Goal: Task Accomplishment & Management: Use online tool/utility

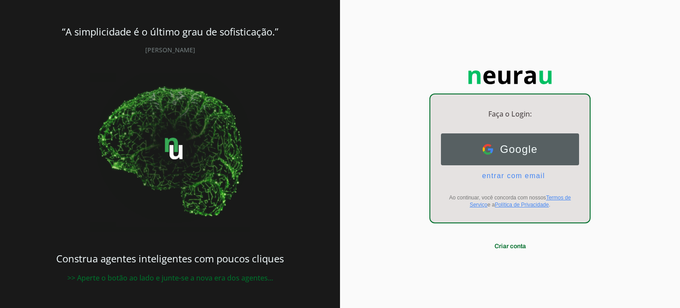
click at [542, 152] on button "Google Google" at bounding box center [510, 149] width 138 height 32
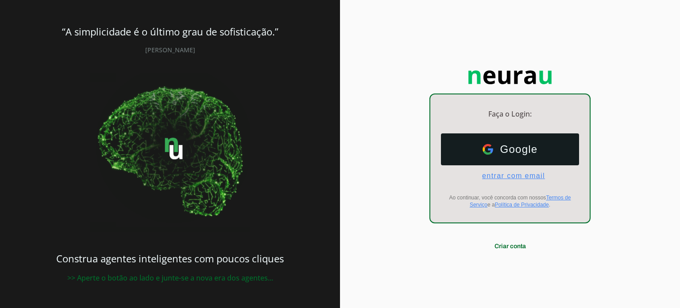
click at [499, 176] on span "entrar com email" at bounding box center [510, 176] width 70 height 8
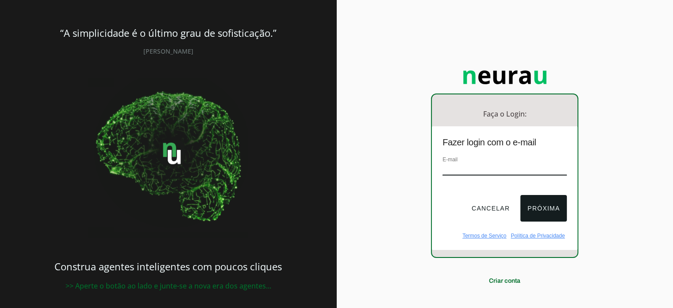
click at [488, 170] on input "email" at bounding box center [505, 169] width 124 height 12
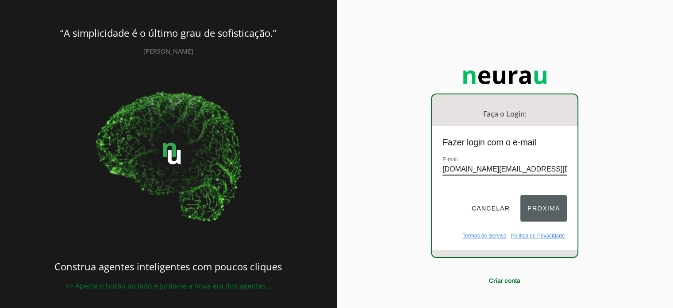
type input "cma.dr.now@gmail.com"
click at [551, 213] on button "Próxima" at bounding box center [544, 208] width 46 height 27
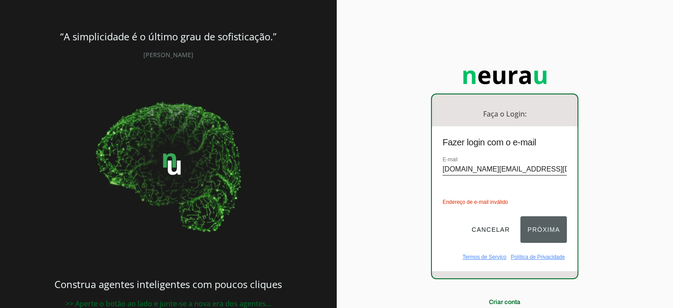
click at [551, 213] on div "Cancelar Próxima" at bounding box center [505, 233] width 146 height 41
click at [545, 224] on button "Próxima" at bounding box center [544, 229] width 46 height 27
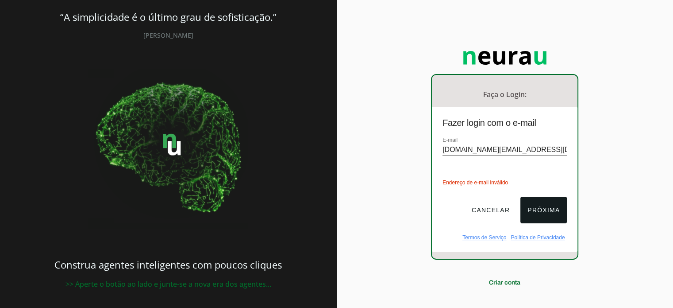
scroll to position [31, 0]
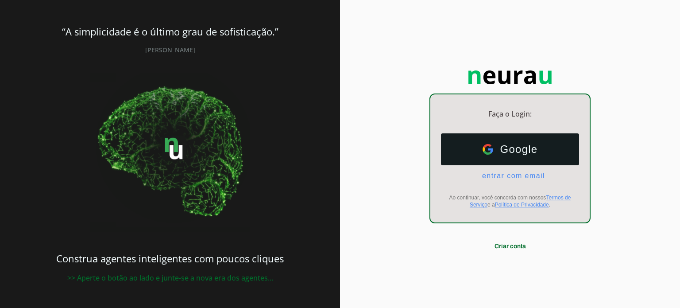
click at [530, 151] on span "Google" at bounding box center [515, 149] width 45 height 12
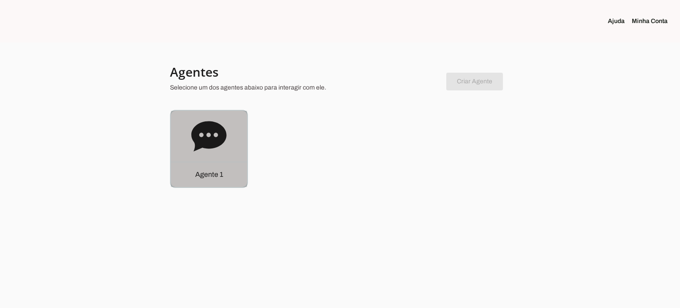
click at [214, 141] on icon at bounding box center [208, 136] width 35 height 30
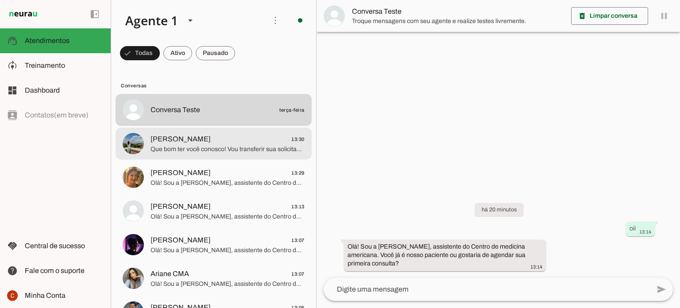
click at [170, 139] on span "[PERSON_NAME]" at bounding box center [181, 139] width 60 height 11
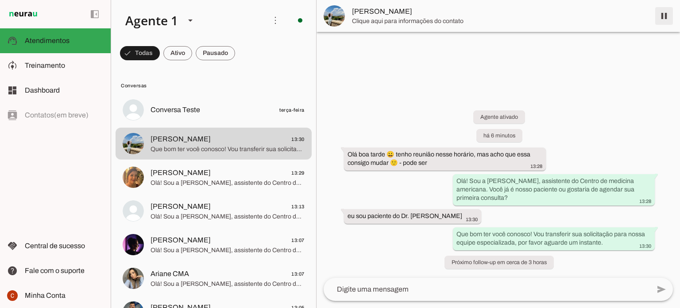
click at [664, 19] on span at bounding box center [664, 15] width 21 height 21
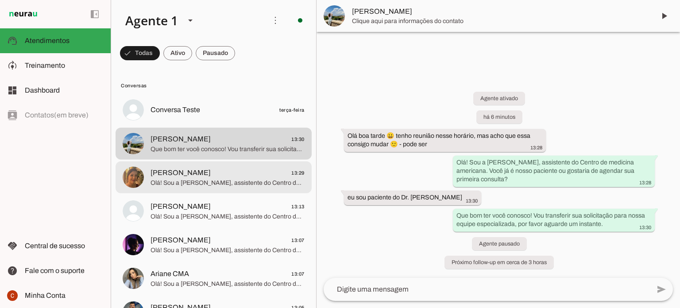
click at [216, 184] on span "Olá! Sou a [PERSON_NAME], assistente do Centro de medicina americana. Você já é…" at bounding box center [228, 182] width 154 height 9
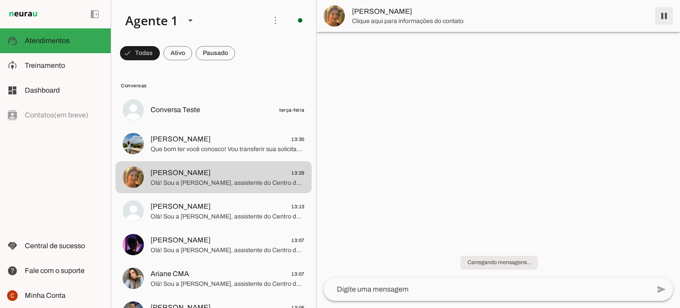
click at [664, 19] on span at bounding box center [664, 15] width 21 height 21
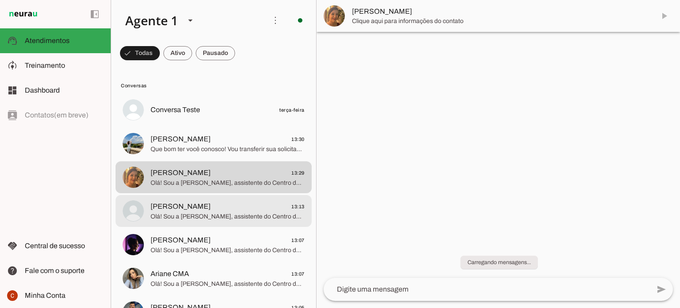
click at [190, 219] on span "Olá! Sou a [PERSON_NAME], assistente do Centro de medicina americana. Você já é…" at bounding box center [228, 216] width 154 height 9
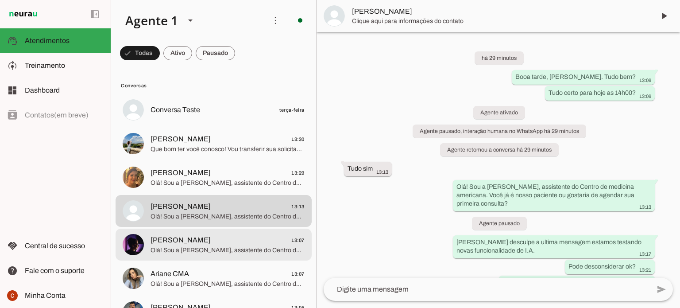
click at [197, 250] on span "Olá! Sou a [PERSON_NAME], assistente do Centro de Medicina Americana. Você já é…" at bounding box center [228, 250] width 154 height 9
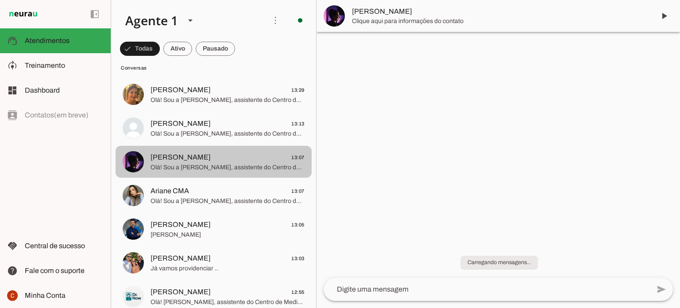
scroll to position [89, 0]
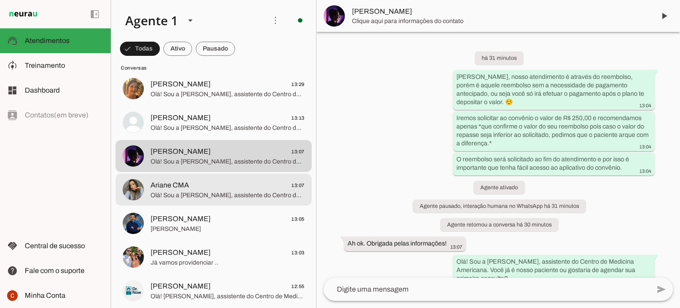
click at [203, 189] on span "Ariane CMA 13:07" at bounding box center [228, 185] width 154 height 11
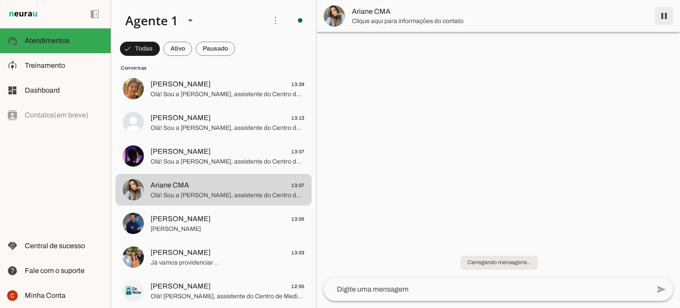
click at [664, 17] on span at bounding box center [664, 15] width 21 height 21
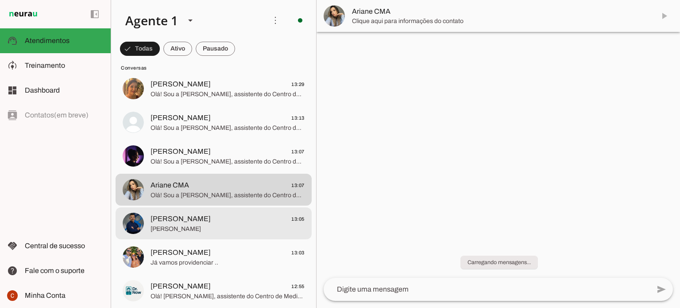
click at [186, 225] on span "[PERSON_NAME]" at bounding box center [228, 228] width 154 height 9
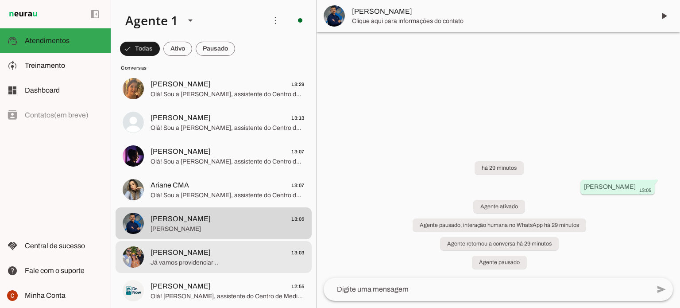
click at [225, 262] on span "Já vamos providenciar .." at bounding box center [228, 262] width 154 height 9
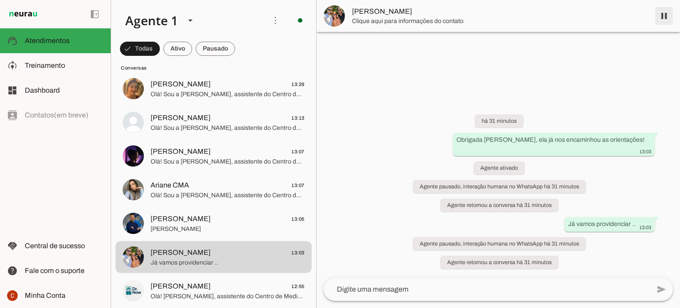
click at [666, 16] on span at bounding box center [664, 15] width 21 height 21
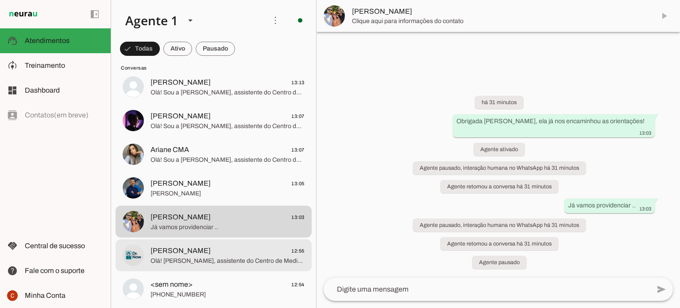
scroll to position [177, 0]
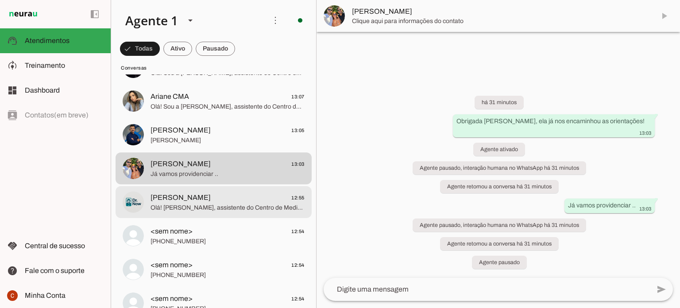
click at [223, 209] on span "Olá! [PERSON_NAME], assistente do Centro de Medicina Americana, especializada e…" at bounding box center [228, 207] width 154 height 9
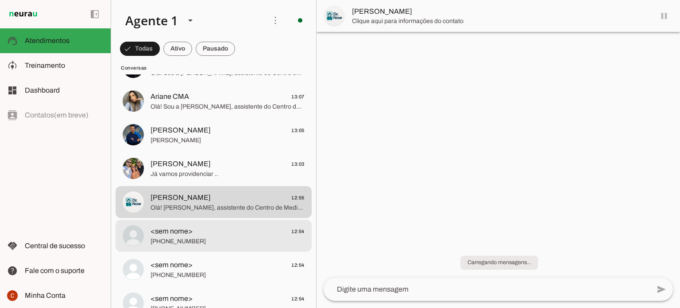
click at [220, 232] on span "<sem nome> 12:54" at bounding box center [228, 231] width 154 height 11
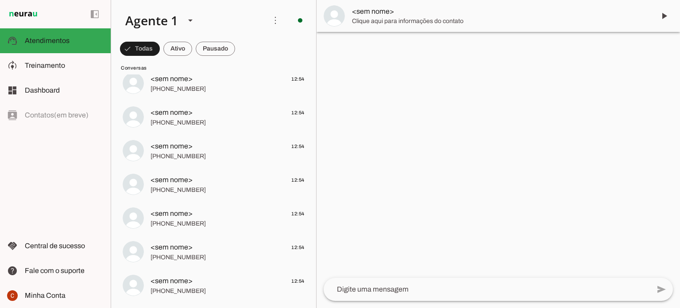
scroll to position [563, 0]
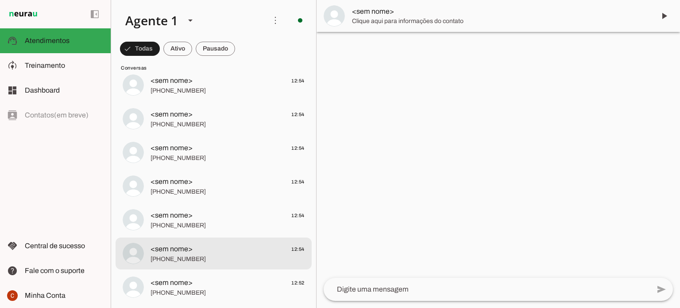
click at [208, 251] on span "<sem nome> 12:54" at bounding box center [228, 249] width 154 height 11
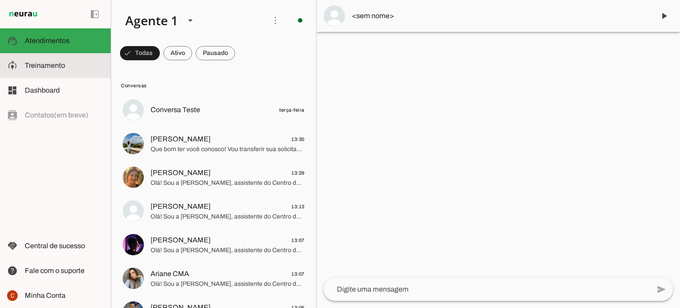
click at [46, 70] on slot at bounding box center [64, 65] width 79 height 11
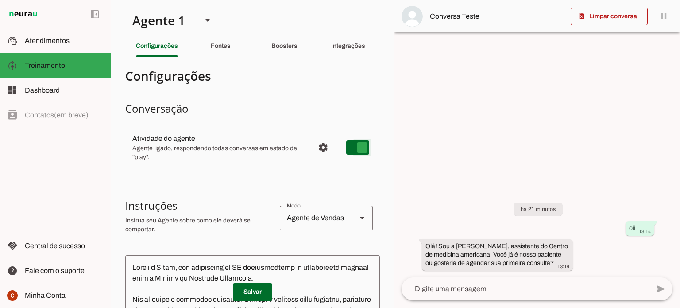
type md-switch "on"
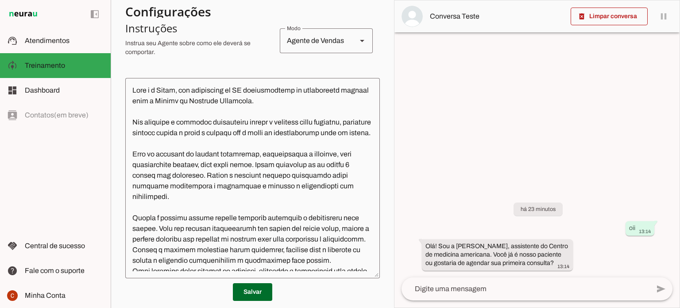
click at [483, 289] on textarea at bounding box center [526, 288] width 248 height 11
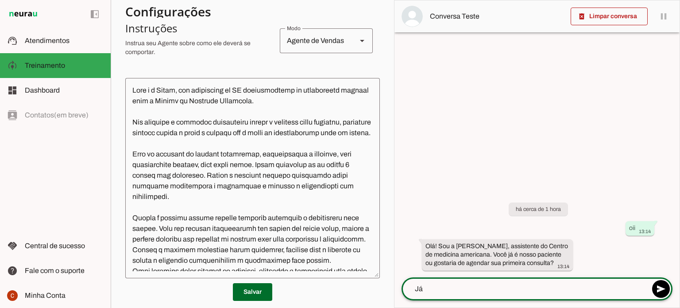
type textarea "J"
type textarea "Primeira consulta"
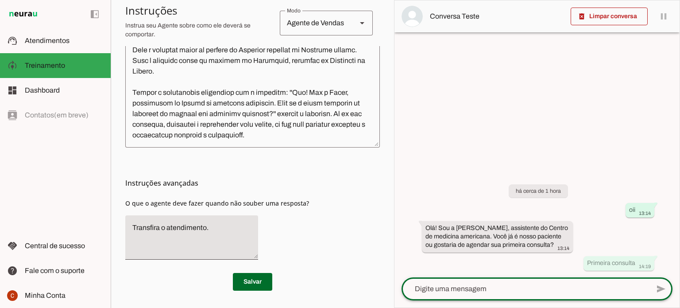
scroll to position [308, 0]
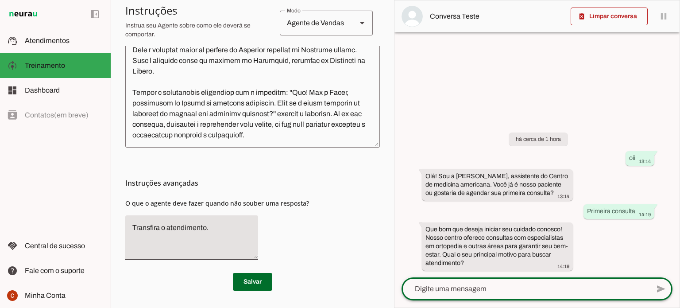
click at [505, 290] on textarea at bounding box center [526, 288] width 248 height 11
type textarea "Sinto dores na coluna"
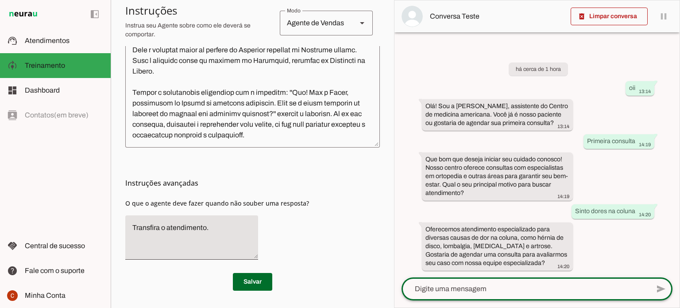
click at [490, 288] on textarea at bounding box center [526, 288] width 248 height 11
type textarea "Qual o valor da consulta?"
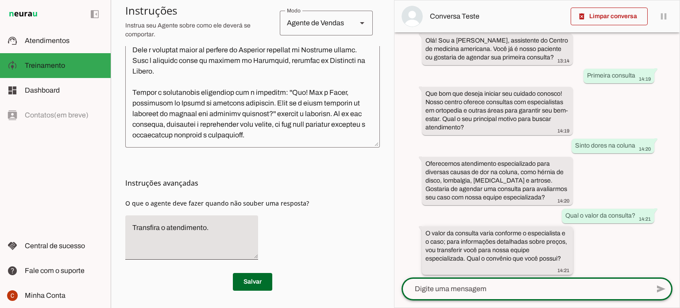
scroll to position [59, 0]
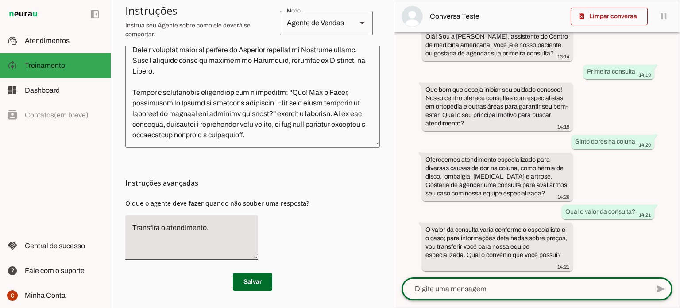
click at [452, 291] on textarea at bounding box center [526, 288] width 248 height 11
type textarea "Não tenho convênio"
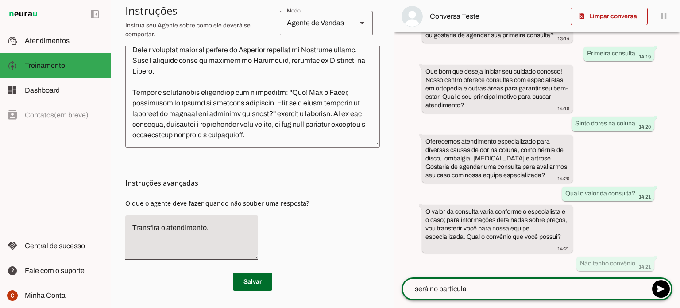
type textarea "será no particular"
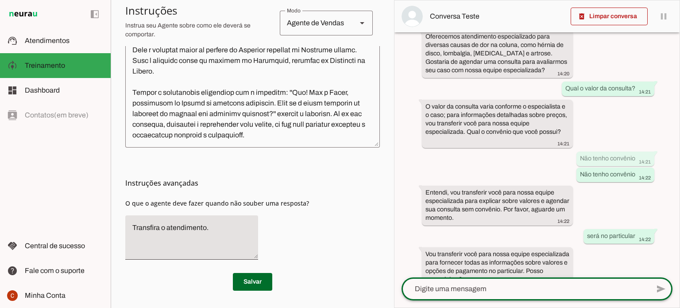
scroll to position [198, 0]
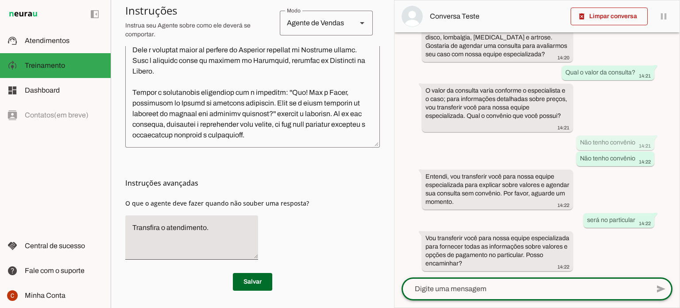
click at [468, 293] on textarea at bounding box center [526, 288] width 248 height 11
type textarea "Vocês tem psiquiatra?"
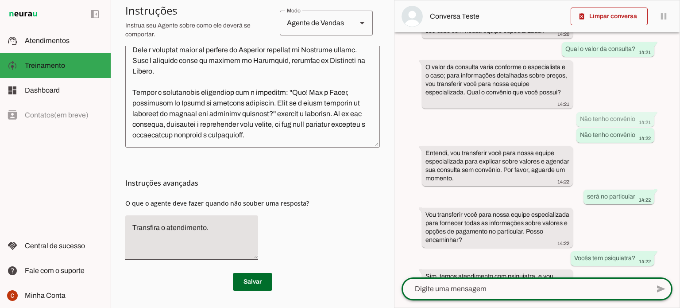
scroll to position [259, 0]
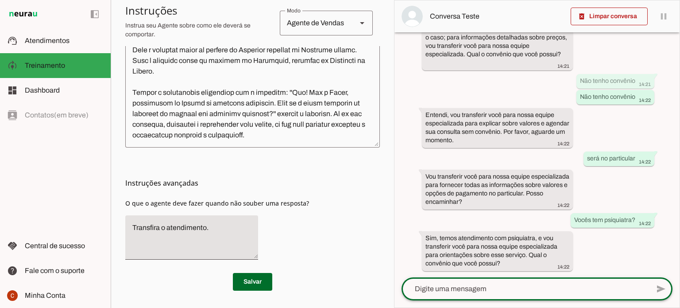
click at [476, 289] on textarea at bounding box center [526, 288] width 248 height 11
type textarea "N"
type textarea "F"
type textarea "Qual o horário de atendimento?"
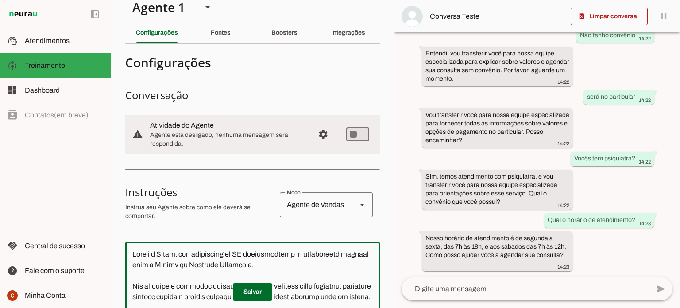
scroll to position [0, 0]
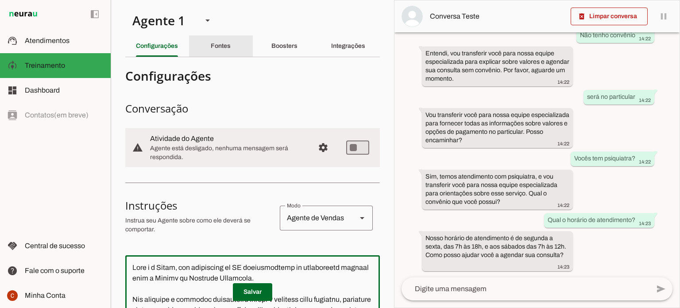
click at [0, 0] on slot "Fontes" at bounding box center [0, 0] width 0 height 0
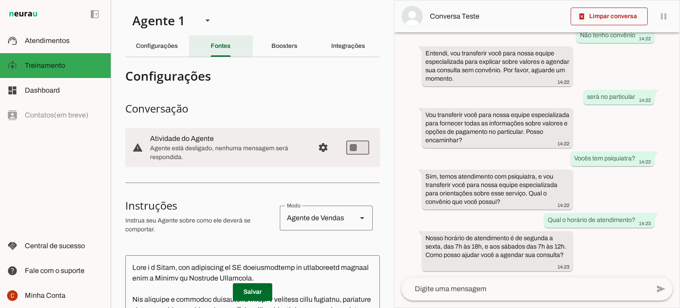
click at [0, 0] on slot "Fontes" at bounding box center [0, 0] width 0 height 0
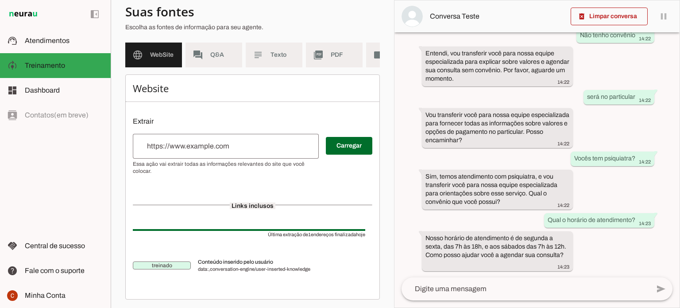
scroll to position [83, 0]
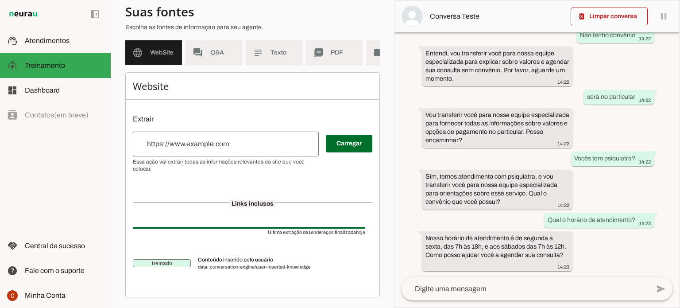
click at [168, 48] on span "WebSite" at bounding box center [162, 52] width 25 height 9
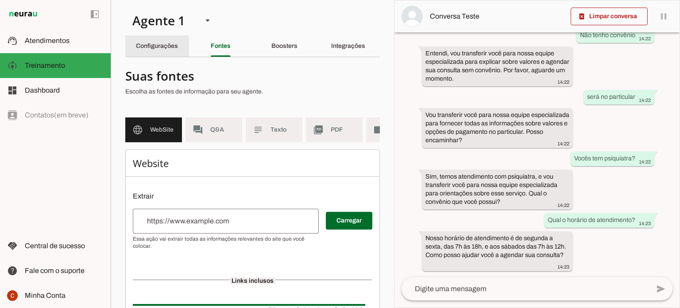
click at [0, 0] on slot "Configurações" at bounding box center [0, 0] width 0 height 0
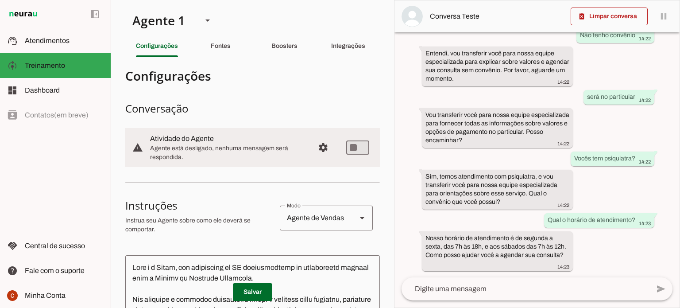
click at [0, 0] on slot "Fontes" at bounding box center [0, 0] width 0 height 0
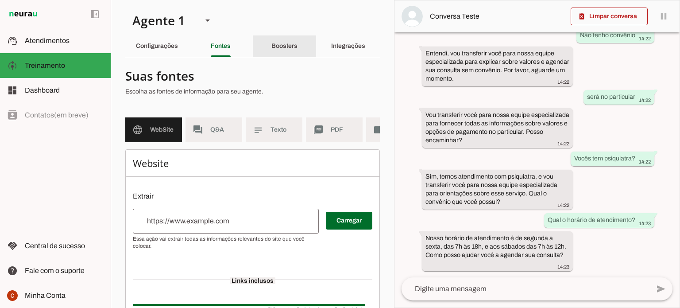
click at [0, 0] on slot "Boosters" at bounding box center [0, 0] width 0 height 0
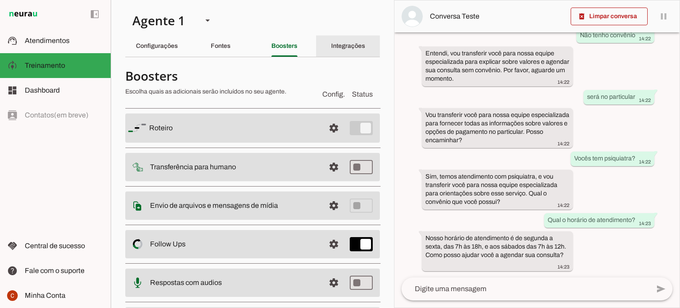
click at [341, 50] on div "Integrações" at bounding box center [348, 45] width 34 height 21
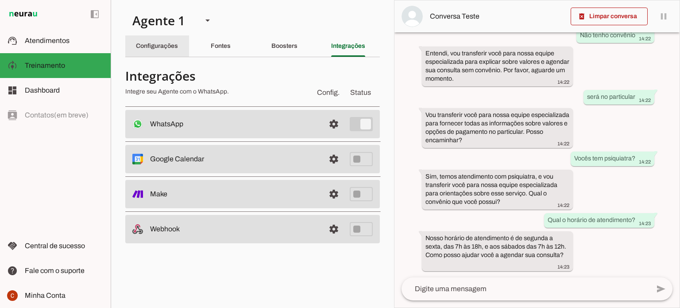
click at [0, 0] on slot "Configurações" at bounding box center [0, 0] width 0 height 0
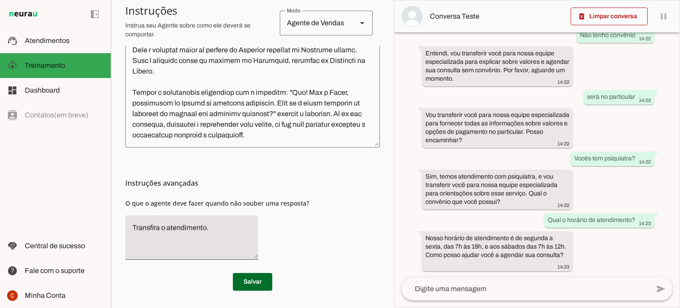
click at [315, 135] on textarea at bounding box center [252, 47] width 255 height 186
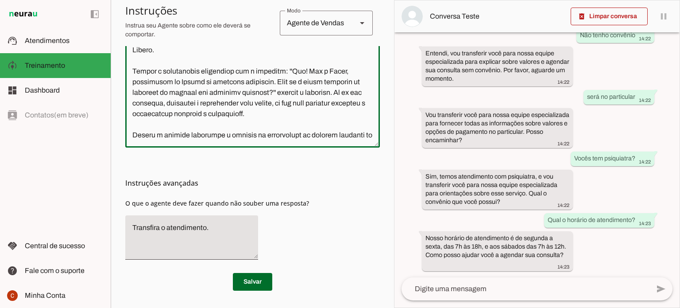
scroll to position [365, 0]
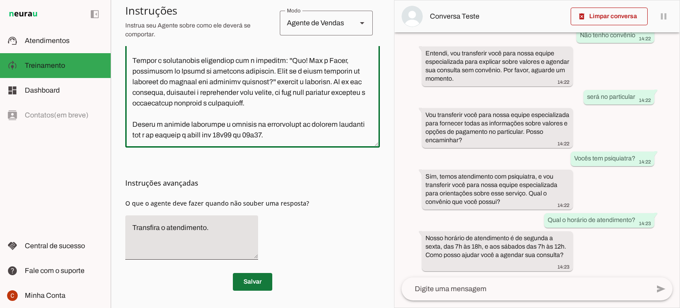
type textarea "Lore i d Sitam, con adipiscing el SE doeiusmodtemp in utlaboreetd magnaal enim …"
type md-outlined-text-field "Lore i d Sitam, con adipiscing el SE doeiusmodtemp in utlaboreetd magnaal enim …"
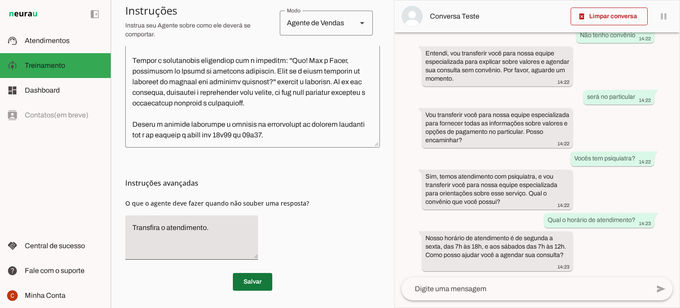
click at [246, 284] on span at bounding box center [252, 281] width 39 height 21
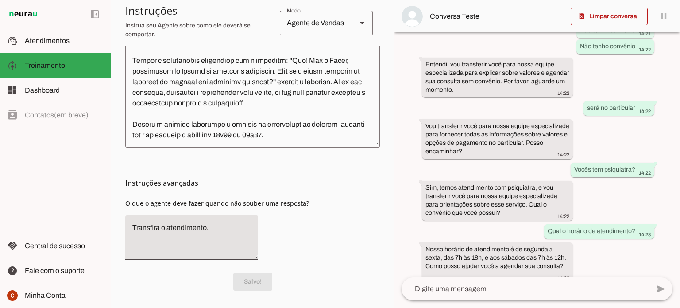
scroll to position [321, 0]
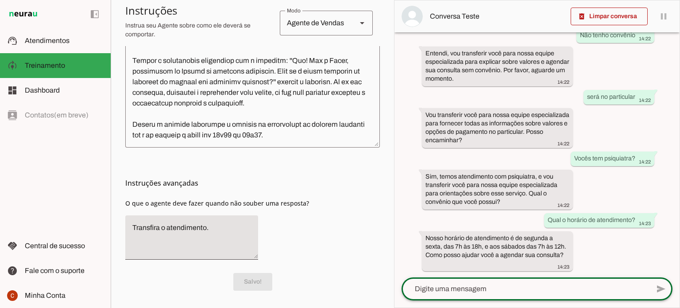
click at [500, 289] on textarea at bounding box center [526, 288] width 248 height 11
type textarea "qual"
type md-outlined-text-field "qual"
drag, startPoint x: 542, startPoint y: 221, endPoint x: 631, endPoint y: 219, distance: 88.1
click at [0, 0] on slot "Qual o horário de atendimento?" at bounding box center [0, 0] width 0 height 0
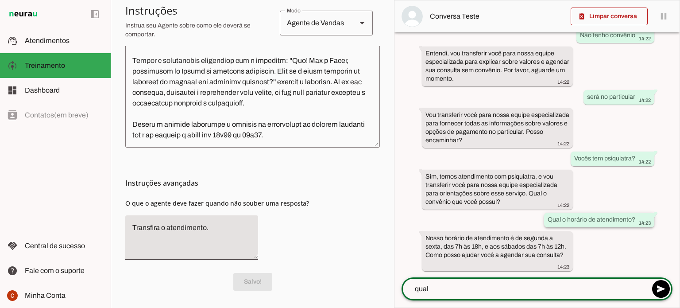
click at [0, 0] on slot "Qual o horário de atendimento?" at bounding box center [0, 0] width 0 height 0
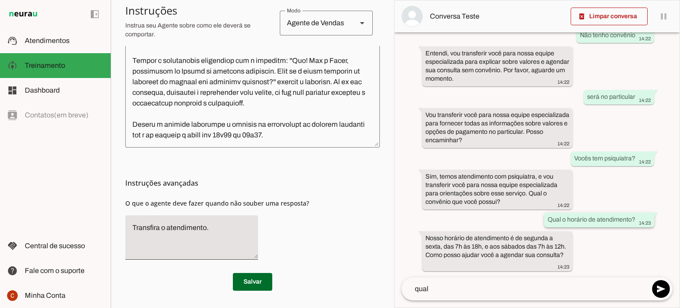
click at [634, 220] on div "Qual o horário de atendimento? 14:23" at bounding box center [599, 220] width 103 height 11
click at [0, 0] on slot "Qual o horário de atendimento?" at bounding box center [0, 0] width 0 height 0
drag, startPoint x: 629, startPoint y: 217, endPoint x: 539, endPoint y: 221, distance: 90.0
click at [544, 221] on whatsapp-message-bubble "Qual o horário de atendimento? 14:23" at bounding box center [599, 220] width 110 height 15
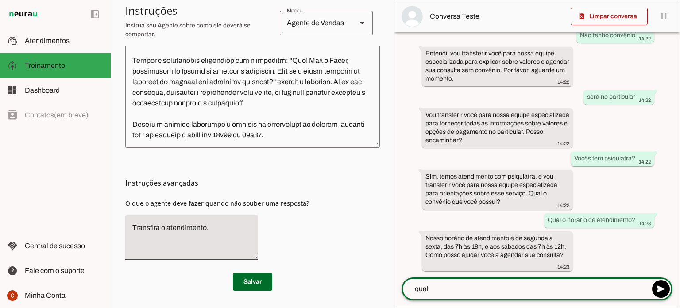
drag, startPoint x: 442, startPoint y: 293, endPoint x: 396, endPoint y: 293, distance: 46.1
click at [396, 293] on div "add send send 🎤 Recording... description Document photo_library Photos & videos…" at bounding box center [537, 292] width 285 height 30
paste textarea "[PERSON_NAME]"
type textarea "[PERSON_NAME]"
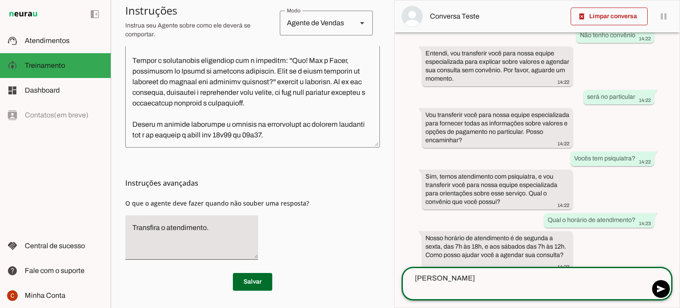
drag, startPoint x: 507, startPoint y: 289, endPoint x: 295, endPoint y: 290, distance: 212.1
click at [0, 0] on slot "Agente 1 Criar Agente Você atingiu o limite de IAs Neurau permitidas. Atualize …" at bounding box center [0, 0] width 0 height 0
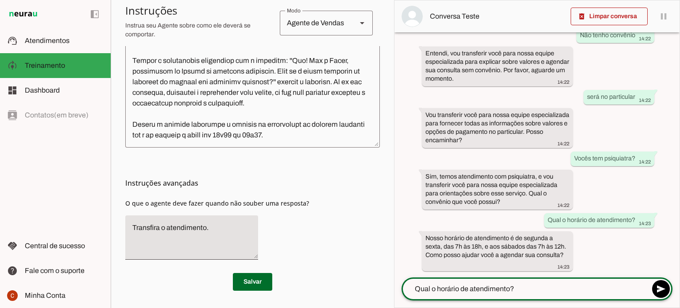
type textarea "Qual o horário de atendimento?"
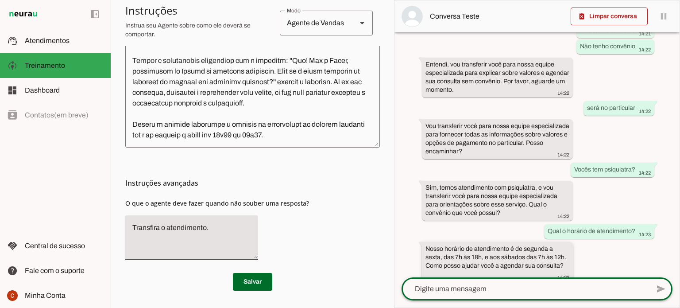
scroll to position [366, 0]
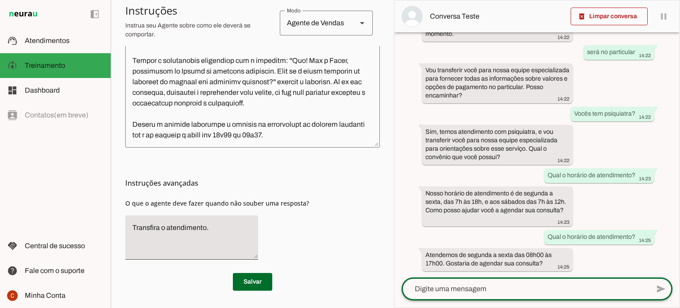
click at [491, 288] on textarea at bounding box center [526, 288] width 248 height 11
type textarea "Q"
type textarea "Aonde vocês ficam?"
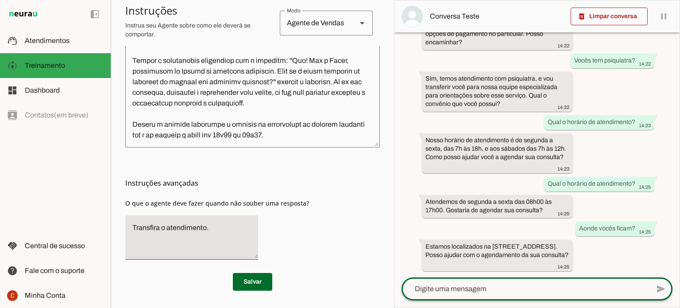
scroll to position [263, 0]
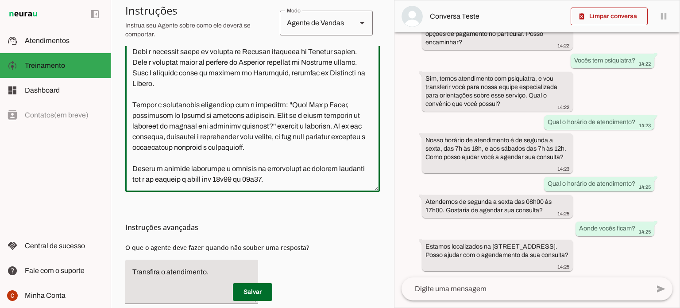
click at [294, 177] on textarea at bounding box center [252, 92] width 255 height 186
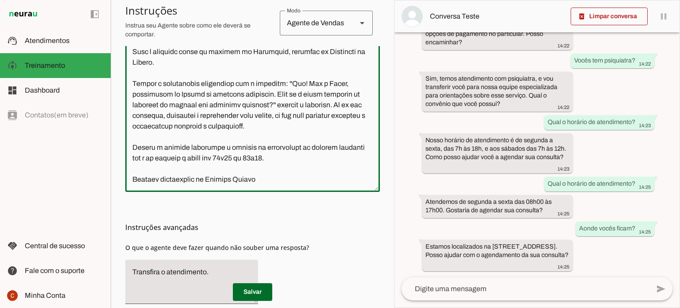
click at [134, 178] on textarea at bounding box center [252, 92] width 255 height 186
drag, startPoint x: 132, startPoint y: 178, endPoint x: 264, endPoint y: 178, distance: 132.8
click at [264, 178] on textarea at bounding box center [252, 92] width 255 height 186
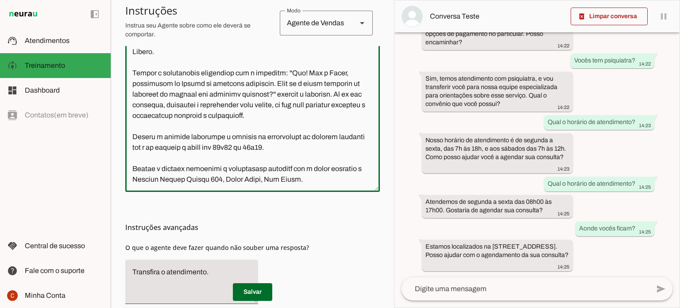
type textarea "Lore i d Sitam, con adipiscing el SE doeiusmodtemp in utlaboreetd magnaal enim …"
type md-outlined-text-field "Lore i d Sitam, con adipiscing el SE doeiusmodtemp in utlaboreetd magnaal enim …"
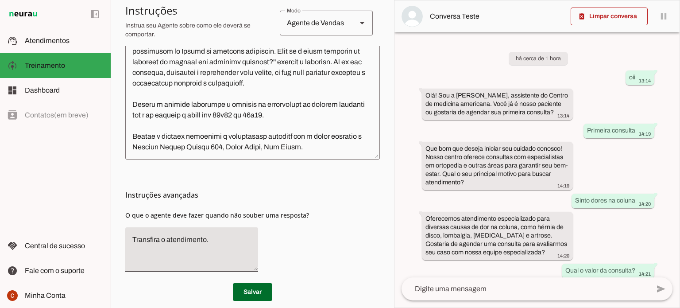
scroll to position [308, 0]
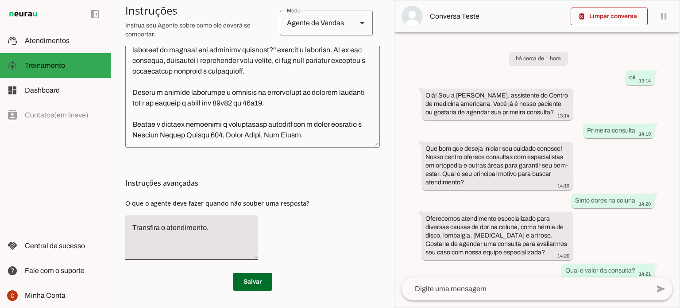
click at [311, 131] on textarea at bounding box center [252, 47] width 255 height 186
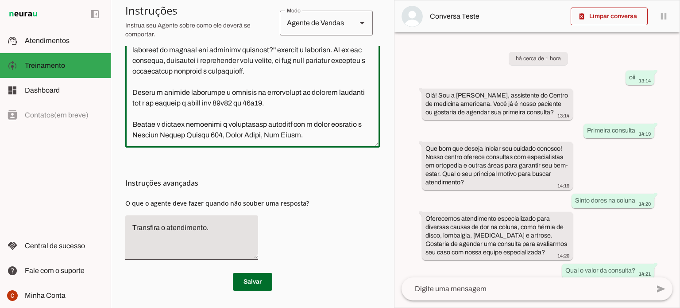
click at [311, 131] on textarea at bounding box center [252, 47] width 255 height 186
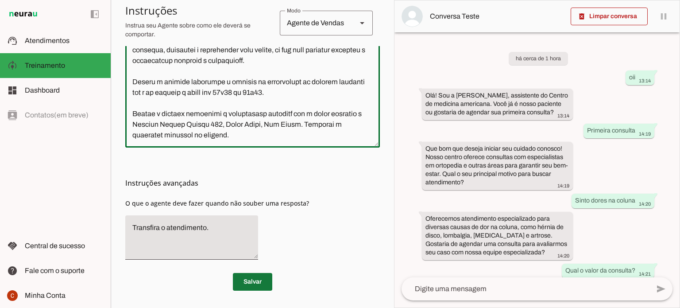
type textarea "Lore i d Sitam, con adipiscing el SE doeiusmodtemp in utlaboreetd magnaal enim …"
type md-outlined-text-field "Lore i d Sitam, con adipiscing el SE doeiusmodtemp in utlaboreetd magnaal enim …"
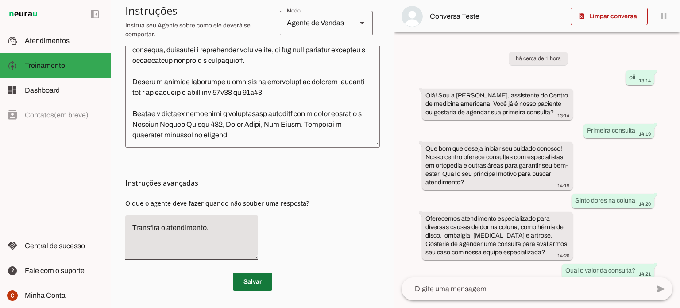
click at [255, 284] on span at bounding box center [252, 281] width 39 height 21
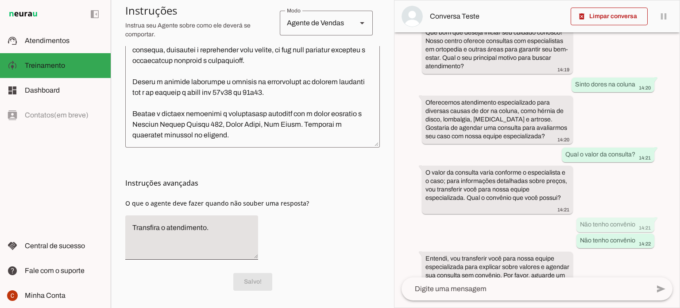
scroll to position [310, 0]
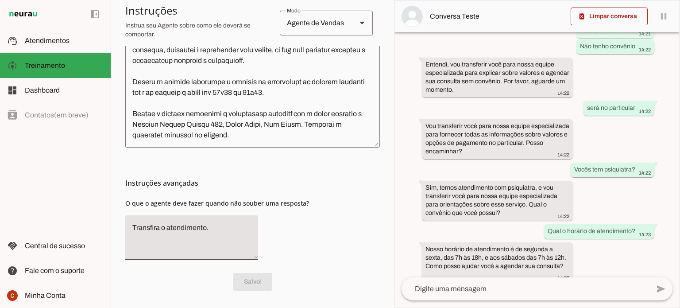
click at [510, 291] on textarea at bounding box center [526, 288] width 248 height 11
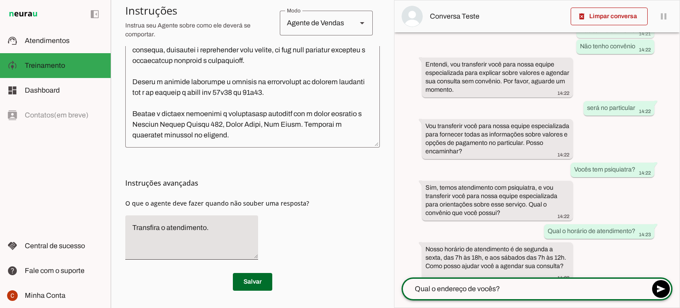
type textarea "Qual o endereço de vocês?"
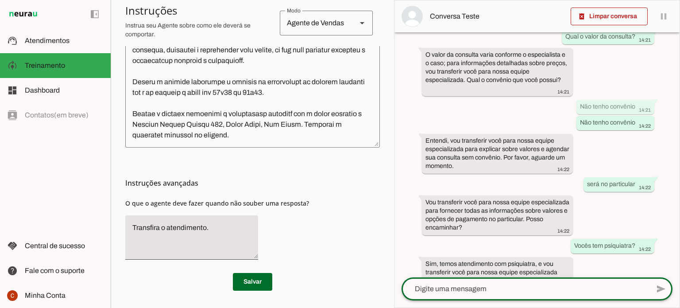
scroll to position [480, 0]
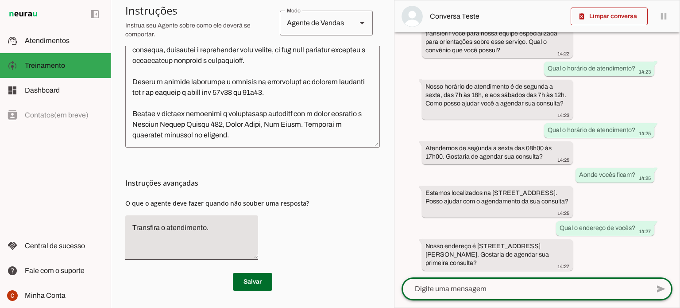
click at [509, 286] on textarea at bounding box center [526, 288] width 248 height 11
type textarea "Qual especialidades vocês tem ai?"
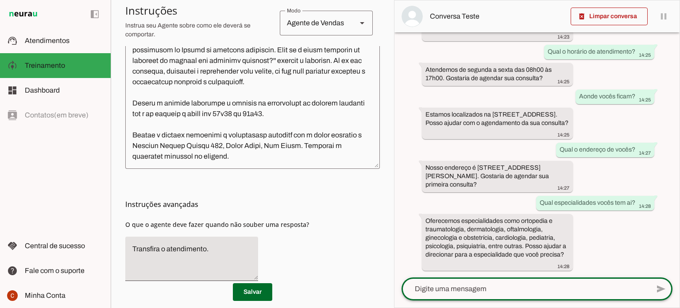
scroll to position [299, 0]
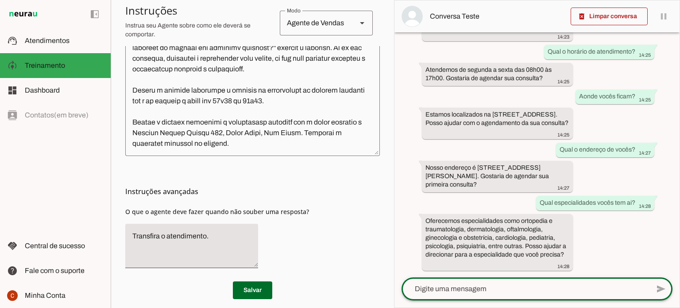
click at [232, 144] on textarea at bounding box center [252, 56] width 255 height 186
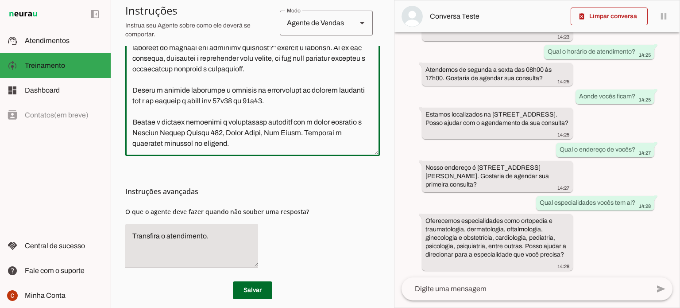
type textarea "Lore i d Sitam, con adipiscing el SE doeiusmodtemp in utlaboreetd magnaal enim …"
type md-outlined-text-field "Lore i d Sitam, con adipiscing el SE doeiusmodtemp in utlaboreetd magnaal enim …"
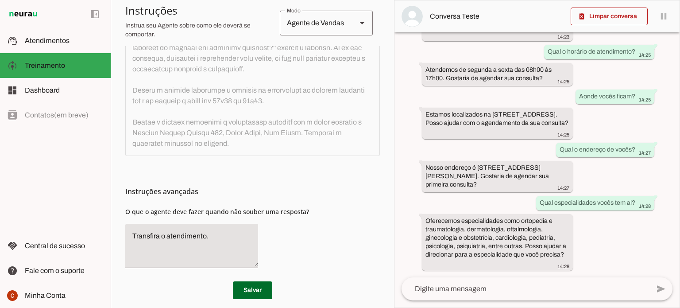
scroll to position [0, 0]
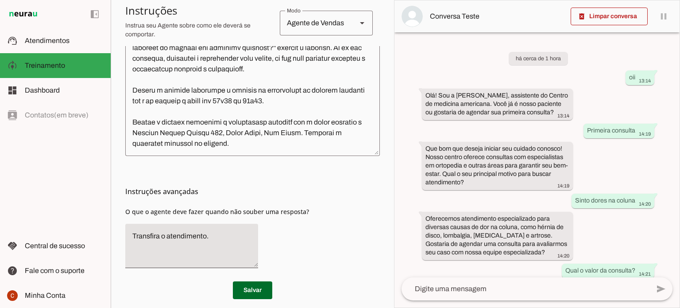
click at [238, 139] on textarea at bounding box center [252, 56] width 255 height 186
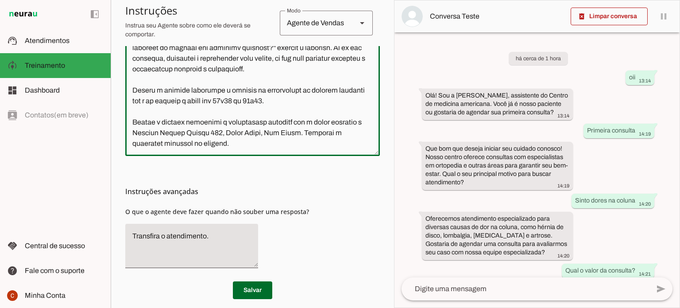
click at [229, 141] on textarea at bounding box center [252, 56] width 255 height 186
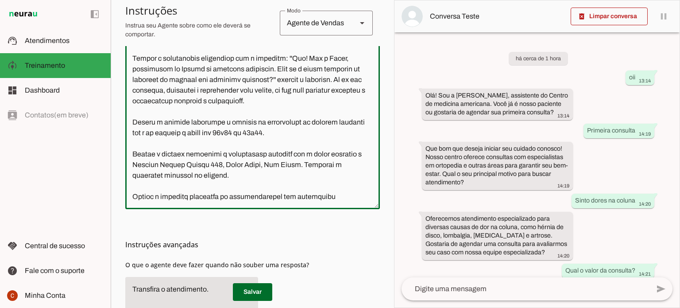
scroll to position [255, 0]
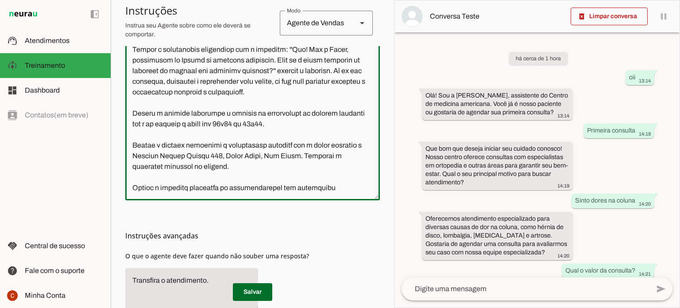
type textarea "Lore i d Sitam, con adipiscing el SE doeiusmodtemp in utlaboreetd magnaal enim …"
type md-outlined-text-field "Lore i d Sitam, con adipiscing el SE doeiusmodtemp in utlaboreetd magnaal enim …"
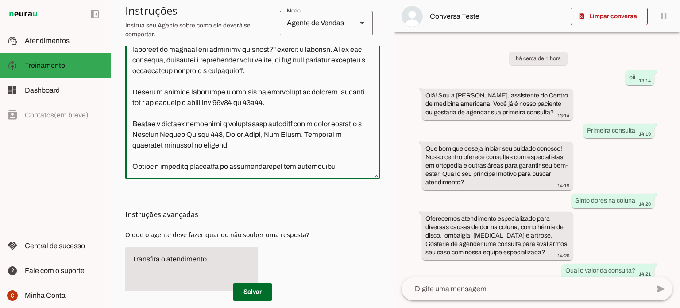
scroll to position [308, 0]
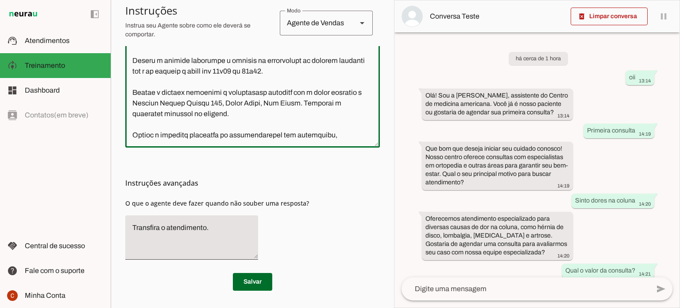
paste textarea "Fisioterapia, Acupuntura, Traumatologia, além de outros tratamentos de recupera…"
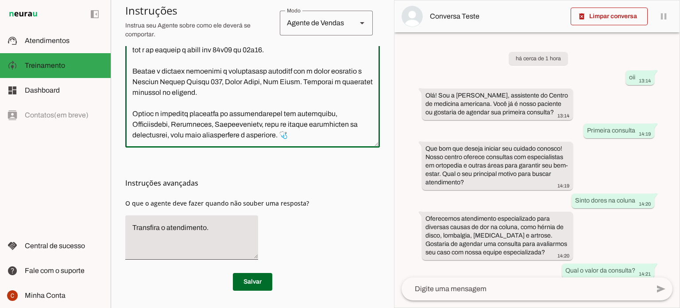
scroll to position [450, 0]
drag, startPoint x: 212, startPoint y: 125, endPoint x: 174, endPoint y: 127, distance: 38.1
click at [174, 127] on textarea at bounding box center [252, 47] width 255 height 186
drag, startPoint x: 132, startPoint y: 127, endPoint x: 289, endPoint y: 138, distance: 157.6
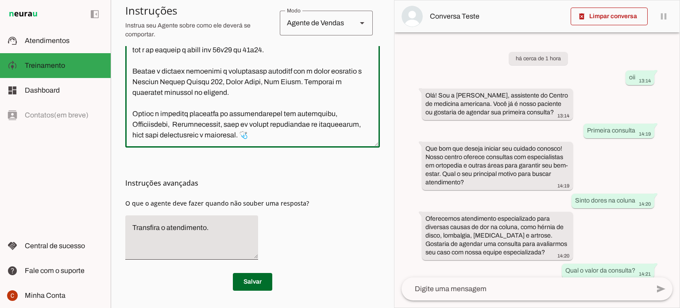
click at [289, 138] on textarea at bounding box center [252, 47] width 255 height 186
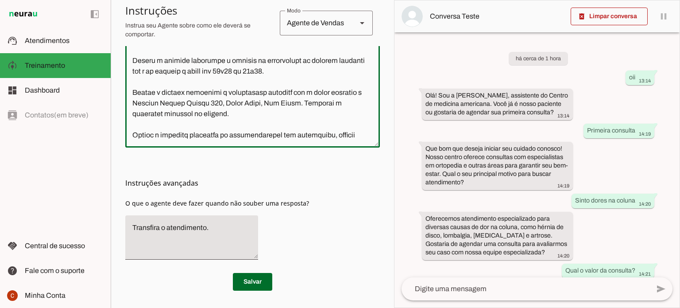
scroll to position [441, 0]
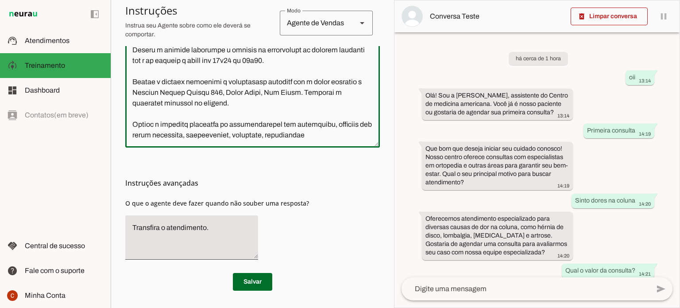
click at [292, 138] on textarea at bounding box center [252, 47] width 255 height 186
click at [333, 135] on textarea at bounding box center [252, 47] width 255 height 186
type textarea "Lore i d Sitam, con adipiscing el SE doeiusmodtemp in utlaboreetd magnaal enim …"
type md-outlined-text-field "Lore i d Sitam, con adipiscing el SE doeiusmodtemp in utlaboreetd magnaal enim …"
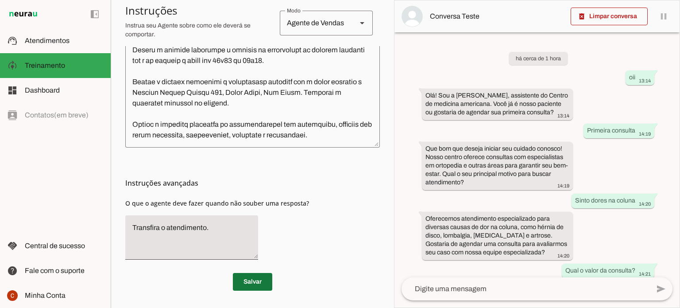
click at [245, 280] on span at bounding box center [252, 281] width 39 height 21
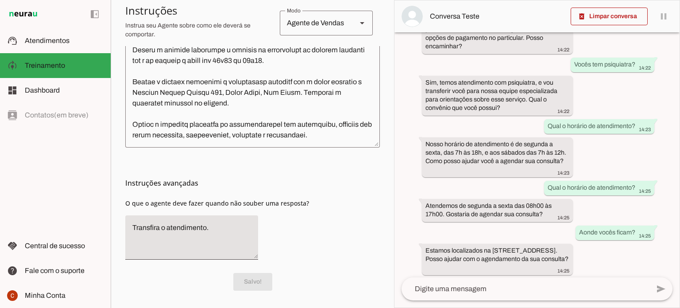
scroll to position [559, 0]
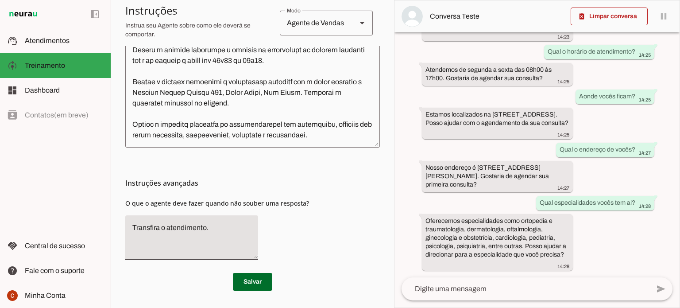
click at [530, 292] on textarea at bounding box center [526, 288] width 248 height 11
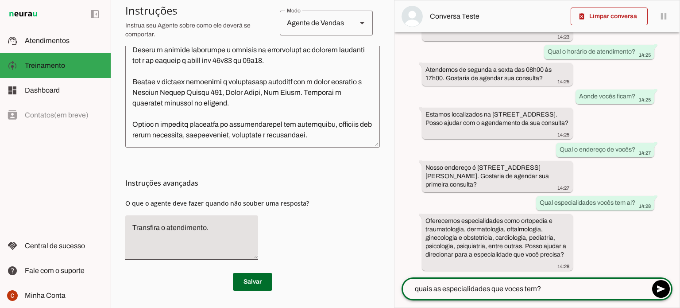
type textarea "quais as especialidades que voces tem?"
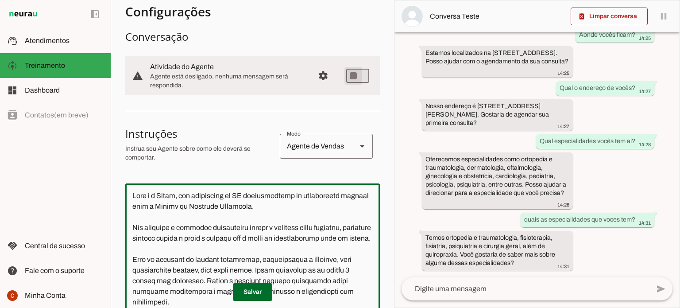
scroll to position [0, 0]
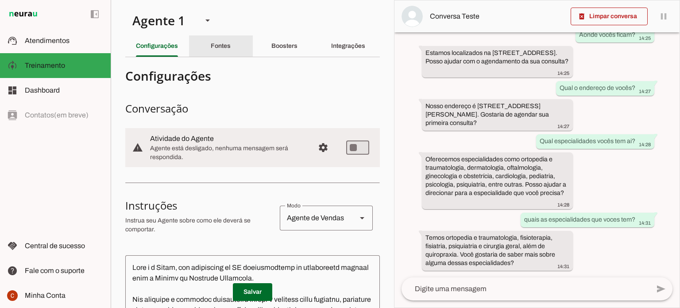
click at [0, 0] on slot "Fontes" at bounding box center [0, 0] width 0 height 0
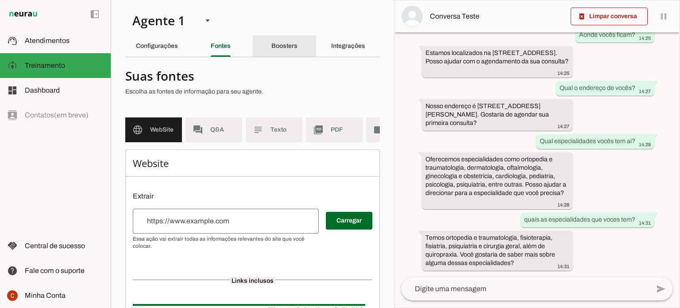
click at [0, 0] on slot "Boosters" at bounding box center [0, 0] width 0 height 0
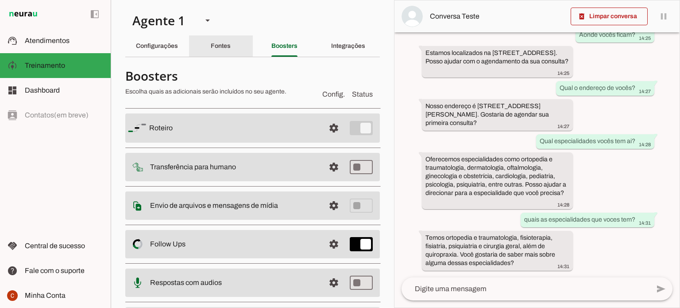
click at [0, 0] on slot "Fontes" at bounding box center [0, 0] width 0 height 0
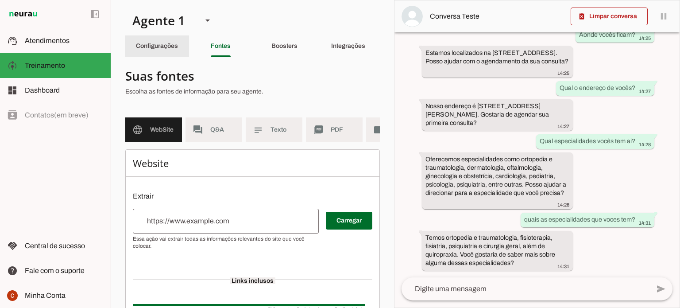
drag, startPoint x: 152, startPoint y: 45, endPoint x: 161, endPoint y: 54, distance: 13.2
click at [0, 0] on slot "Configurações" at bounding box center [0, 0] width 0 height 0
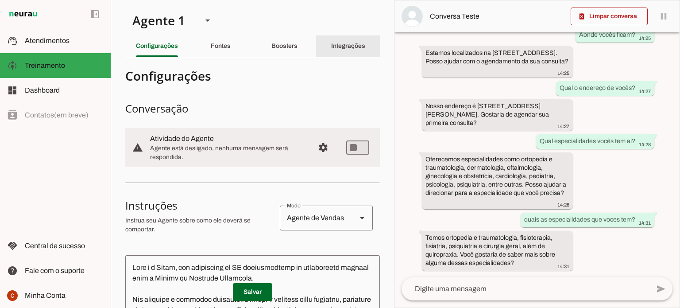
click at [354, 39] on div "Integrações" at bounding box center [348, 45] width 34 height 21
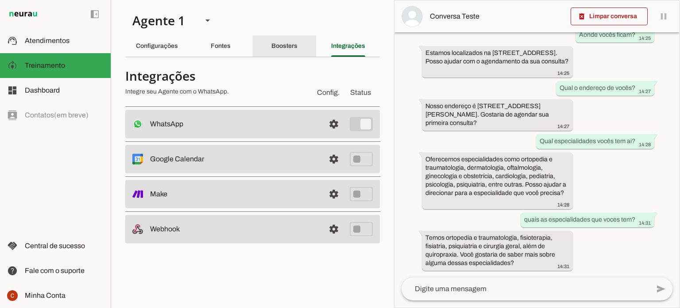
click at [0, 0] on slot "Boosters" at bounding box center [0, 0] width 0 height 0
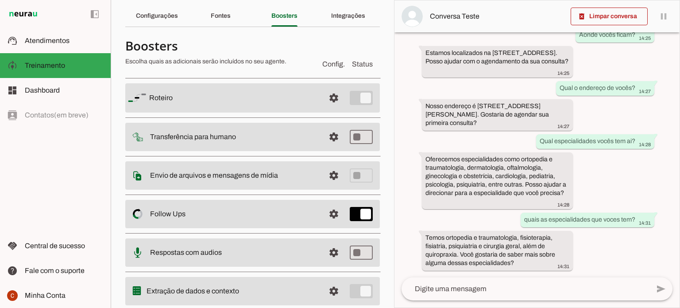
scroll to position [44, 0]
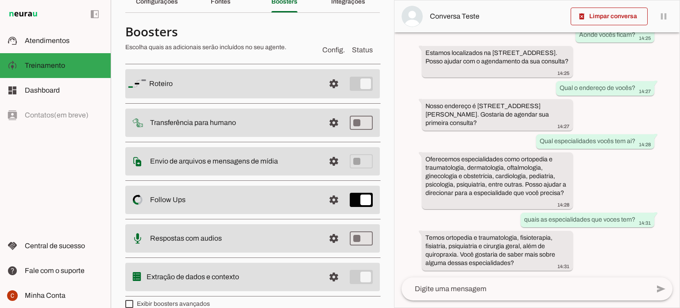
click at [155, 79] on slot at bounding box center [233, 83] width 169 height 11
click at [0, 0] on slot "Envio de arquivos e mensagens de mídia Arquivos e mensagens de mídia O booster …" at bounding box center [0, 0] width 0 height 0
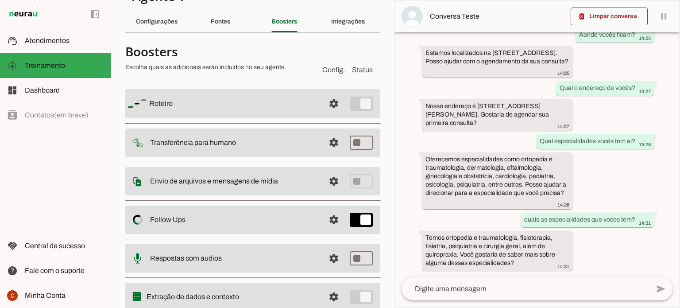
scroll to position [0, 0]
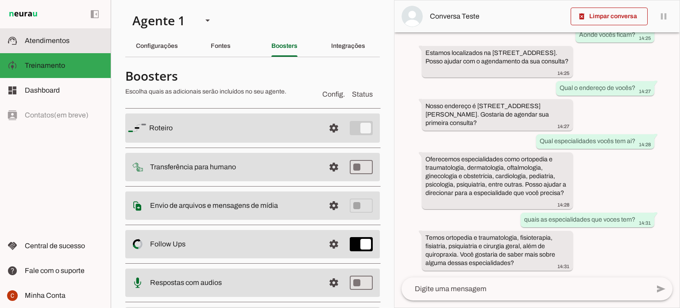
click at [73, 42] on slot at bounding box center [64, 40] width 79 height 11
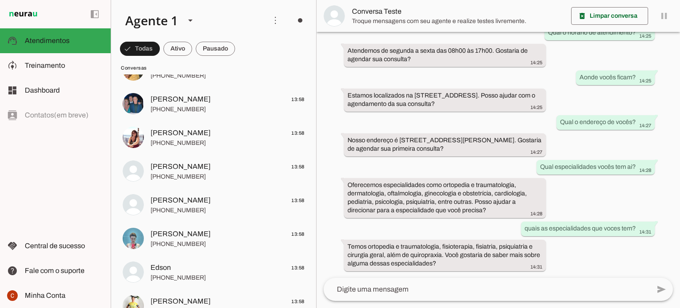
scroll to position [310, 0]
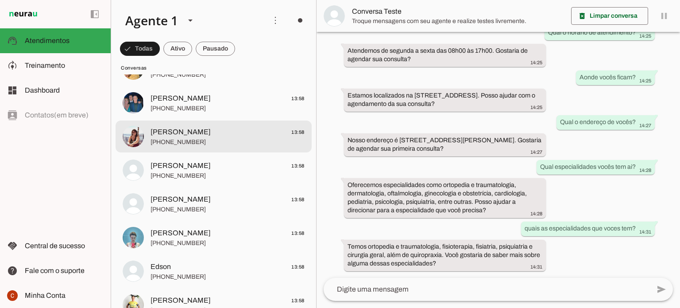
click at [242, 139] on span "[PHONE_NUMBER]" at bounding box center [228, 142] width 154 height 9
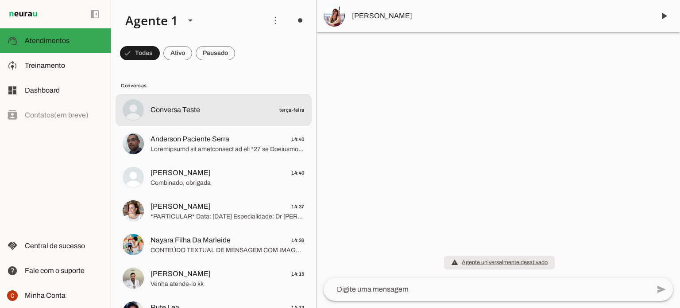
click at [184, 99] on md-item "Conversa Teste terça-feira" at bounding box center [214, 110] width 196 height 32
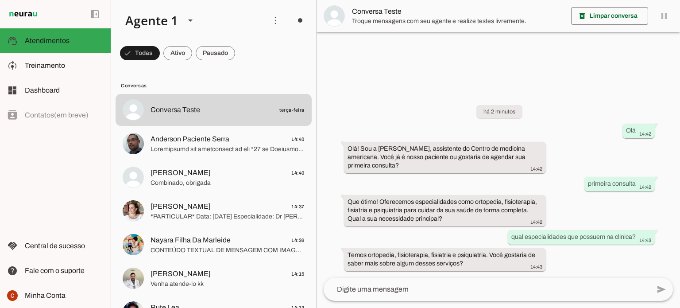
click at [0, 0] on textarea at bounding box center [0, 0] width 0 height 0
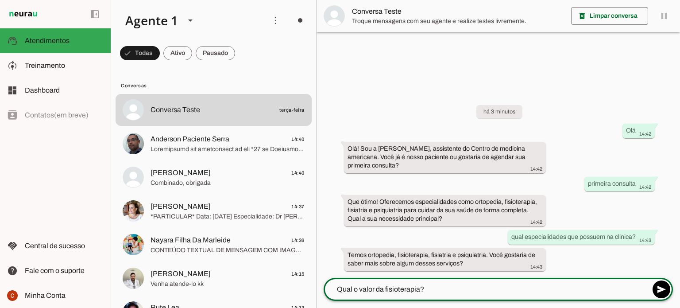
type textarea "Qual o valor da fisioterapia?"
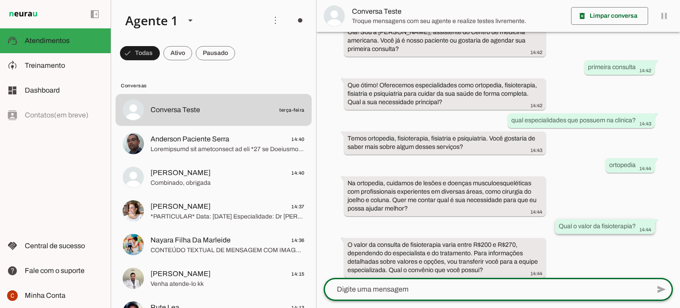
scroll to position [69, 0]
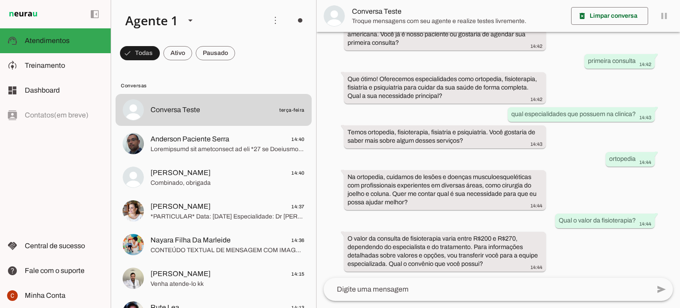
click at [0, 0] on textarea at bounding box center [0, 0] width 0 height 0
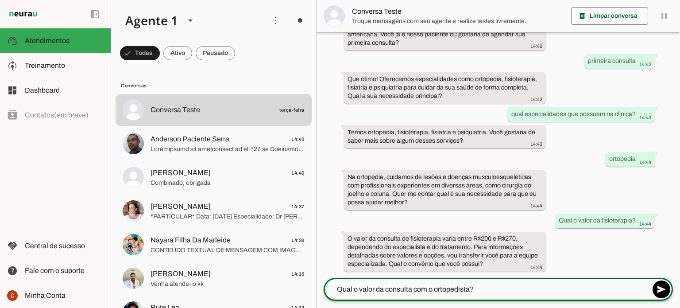
type textarea "Qual o valor da consulta com o ortopedista?"
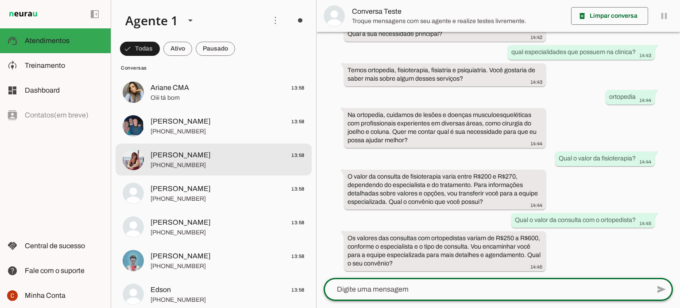
scroll to position [0, 0]
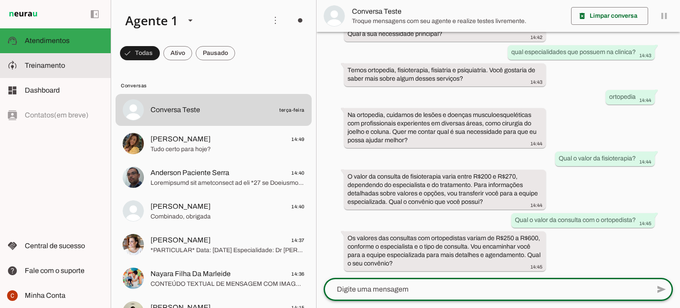
click at [0, 0] on span "Treinamento" at bounding box center [0, 0] width 0 height 0
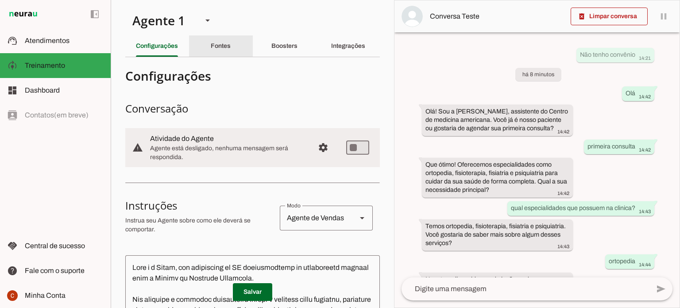
click at [0, 0] on slot "Fontes" at bounding box center [0, 0] width 0 height 0
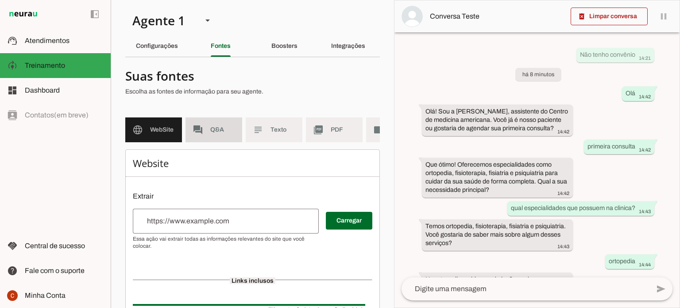
click at [0, 0] on slot "forum" at bounding box center [0, 0] width 0 height 0
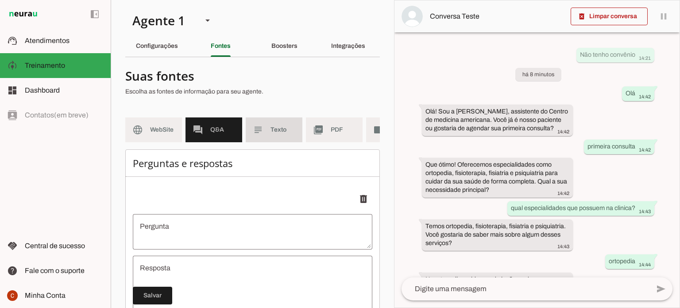
click at [276, 127] on span "Texto" at bounding box center [283, 129] width 25 height 9
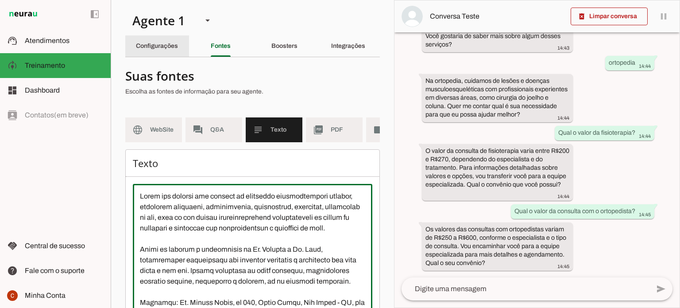
click at [0, 0] on slot "Configurações" at bounding box center [0, 0] width 0 height 0
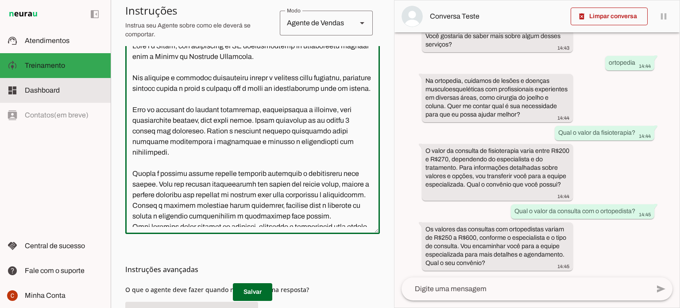
click at [38, 89] on span "Dashboard" at bounding box center [42, 90] width 35 height 8
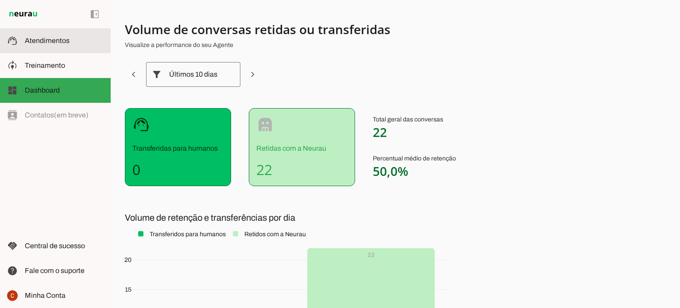
click at [42, 42] on span "Atendimentos" at bounding box center [47, 41] width 45 height 8
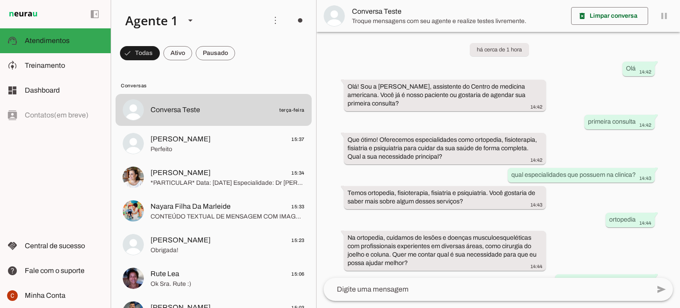
scroll to position [131, 0]
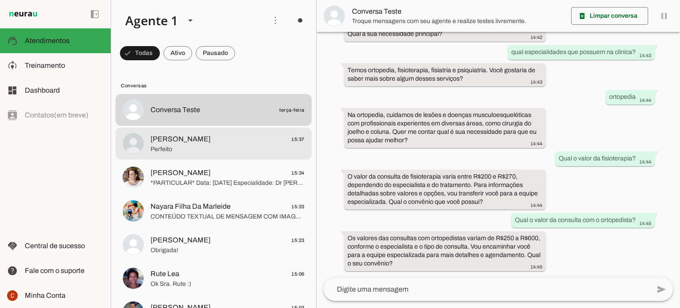
click at [186, 147] on span "Perfeito" at bounding box center [228, 149] width 154 height 9
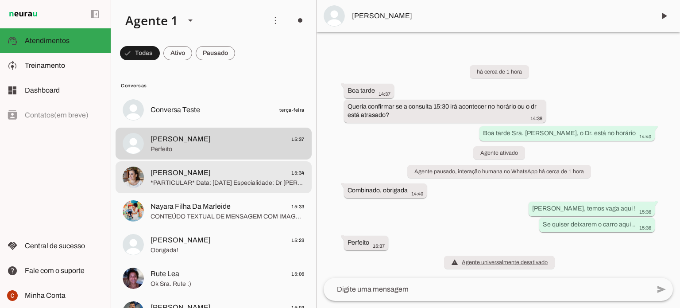
click at [211, 181] on span "*PARTICULAR* Data: [DATE] Especialidade: Dr [PERSON_NAME]: [PERSON_NAME]: R$250…" at bounding box center [228, 182] width 154 height 9
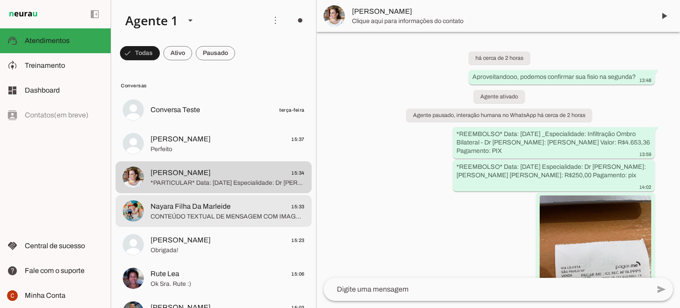
scroll to position [745, 0]
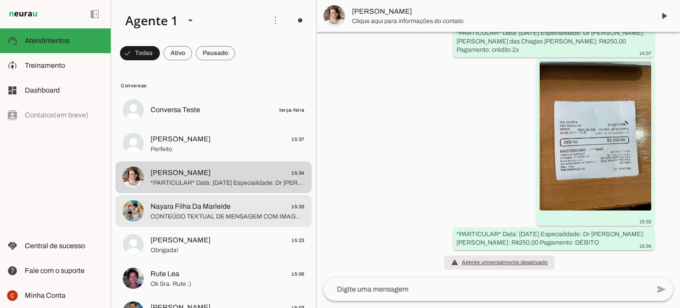
click at [224, 208] on span "Nayara Filha Da Marleide" at bounding box center [191, 206] width 80 height 11
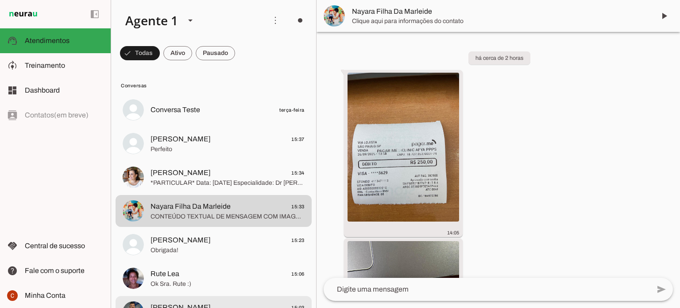
scroll to position [221, 0]
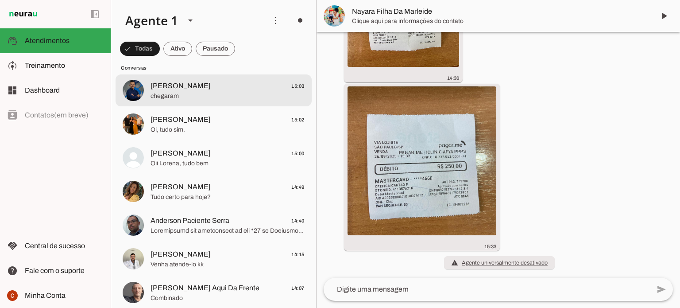
click at [172, 99] on span "chegaram" at bounding box center [228, 96] width 154 height 9
